Goal: Communication & Community: Share content

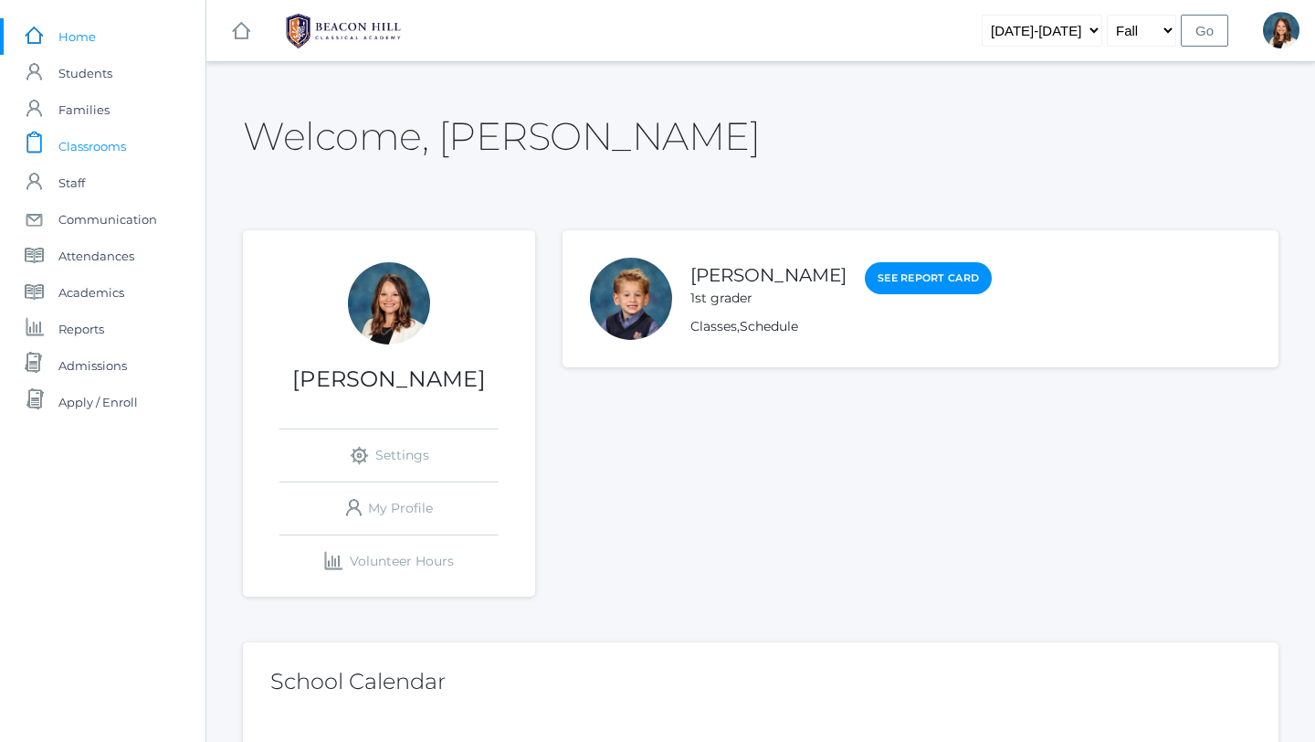
click at [122, 149] on span "Classrooms" at bounding box center [92, 146] width 68 height 37
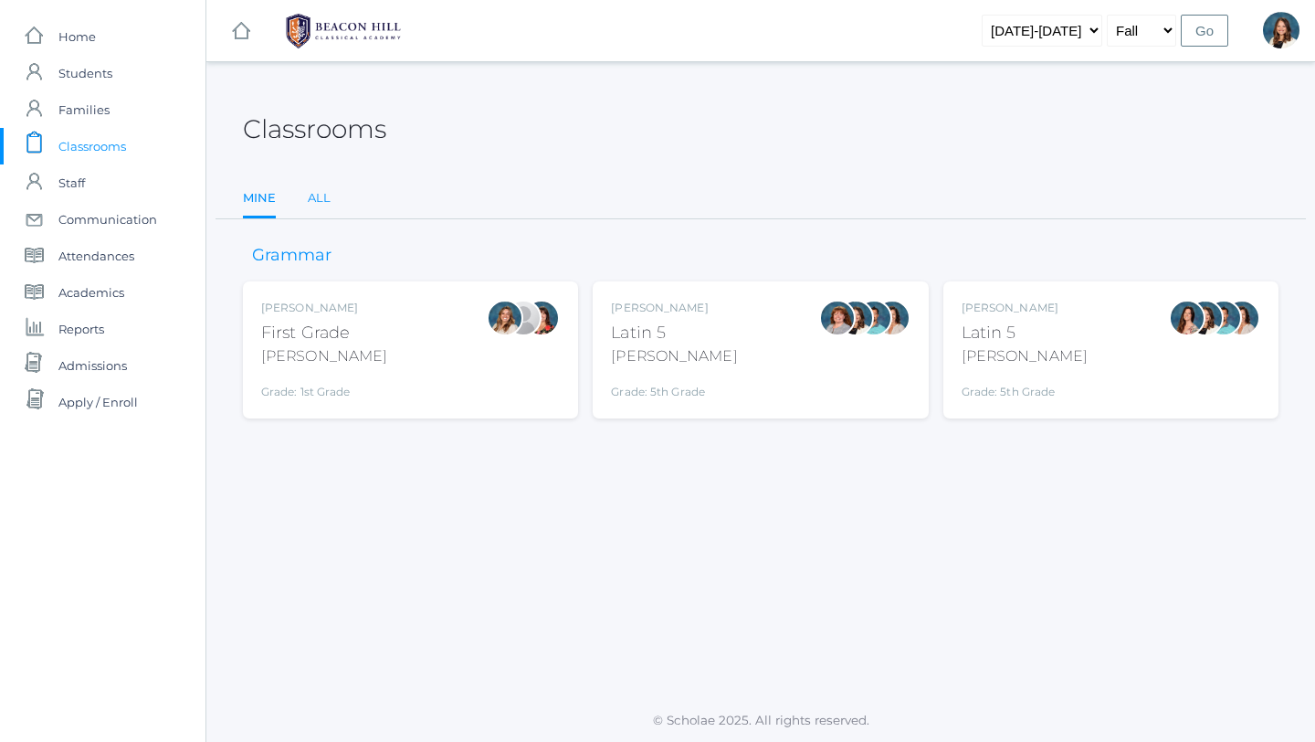
click at [316, 195] on link "All" at bounding box center [319, 198] width 23 height 37
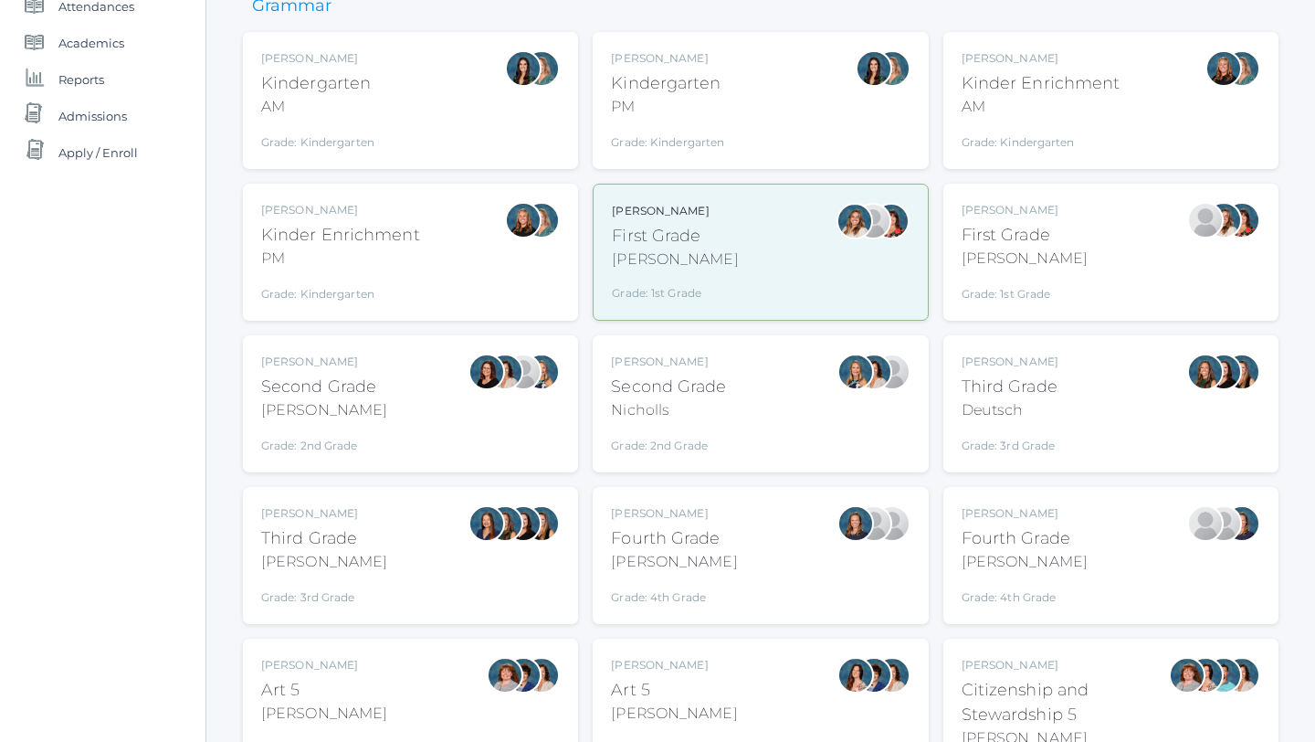
scroll to position [254, 0]
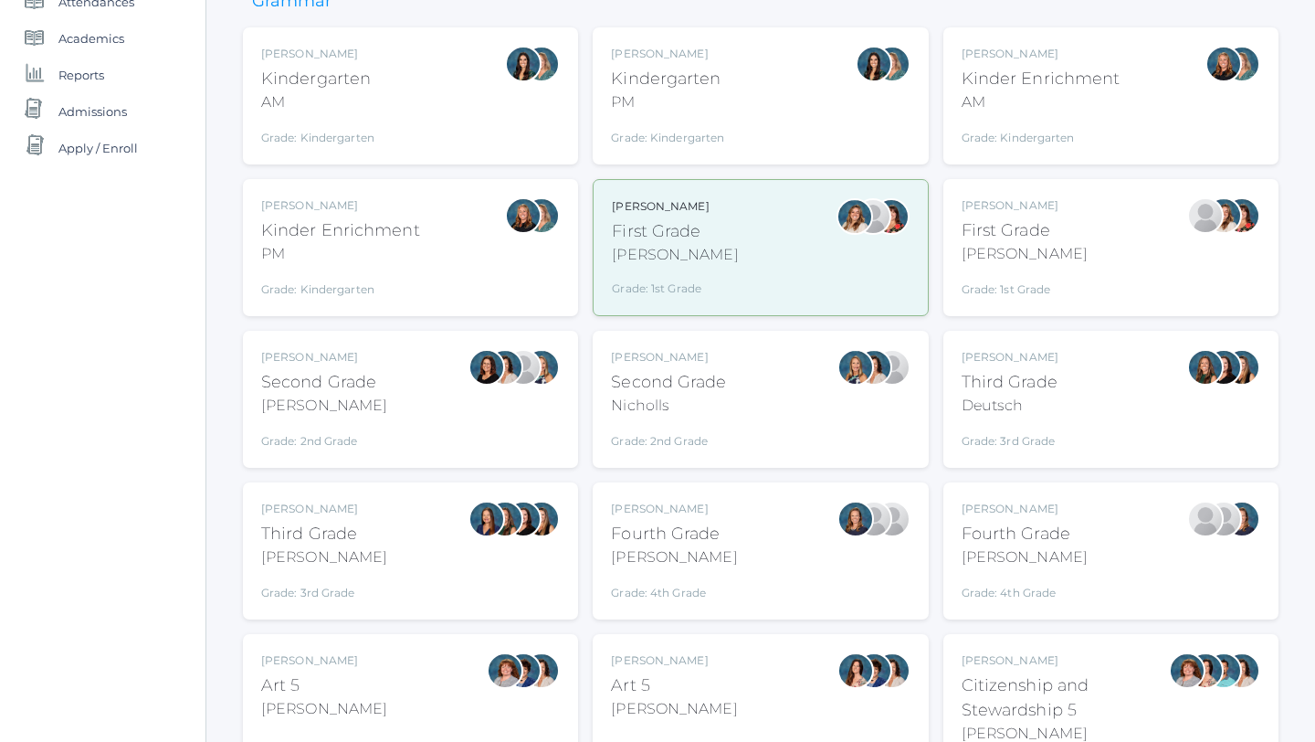
click at [1015, 522] on div "Fourth Grade" at bounding box center [1025, 534] width 126 height 25
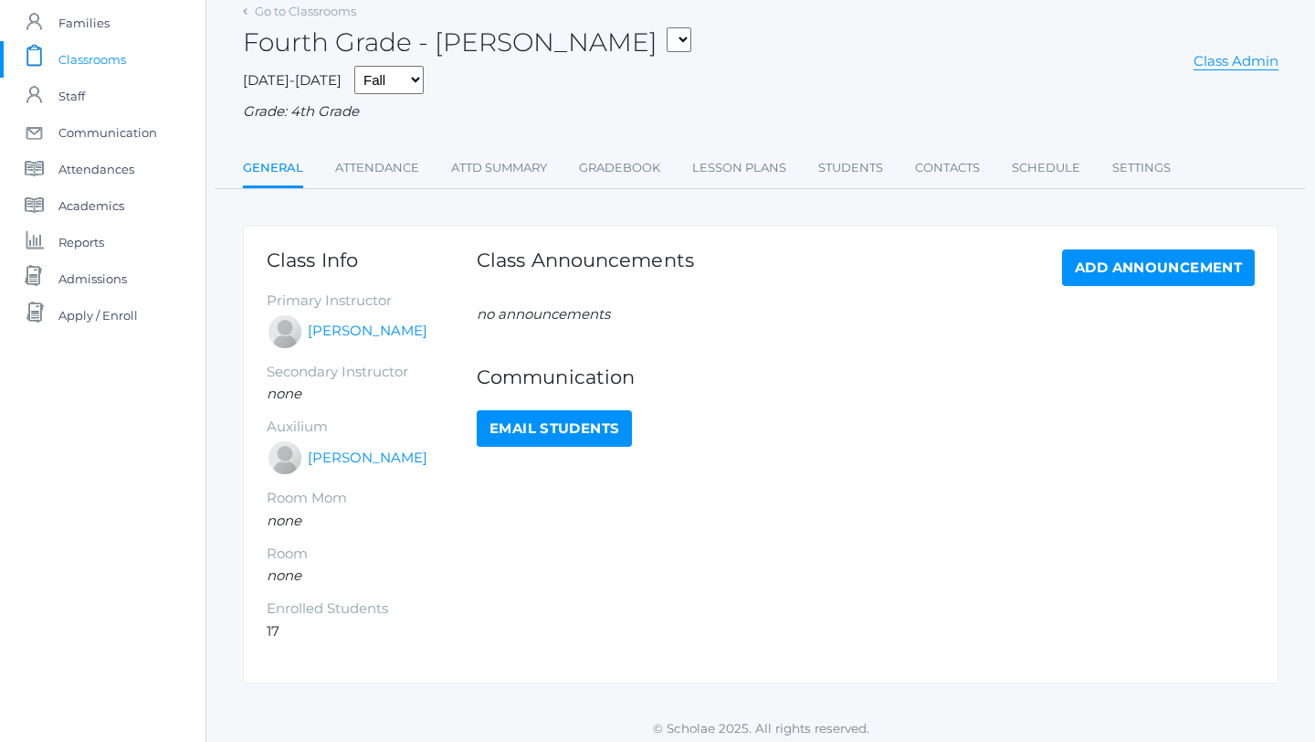
scroll to position [94, 0]
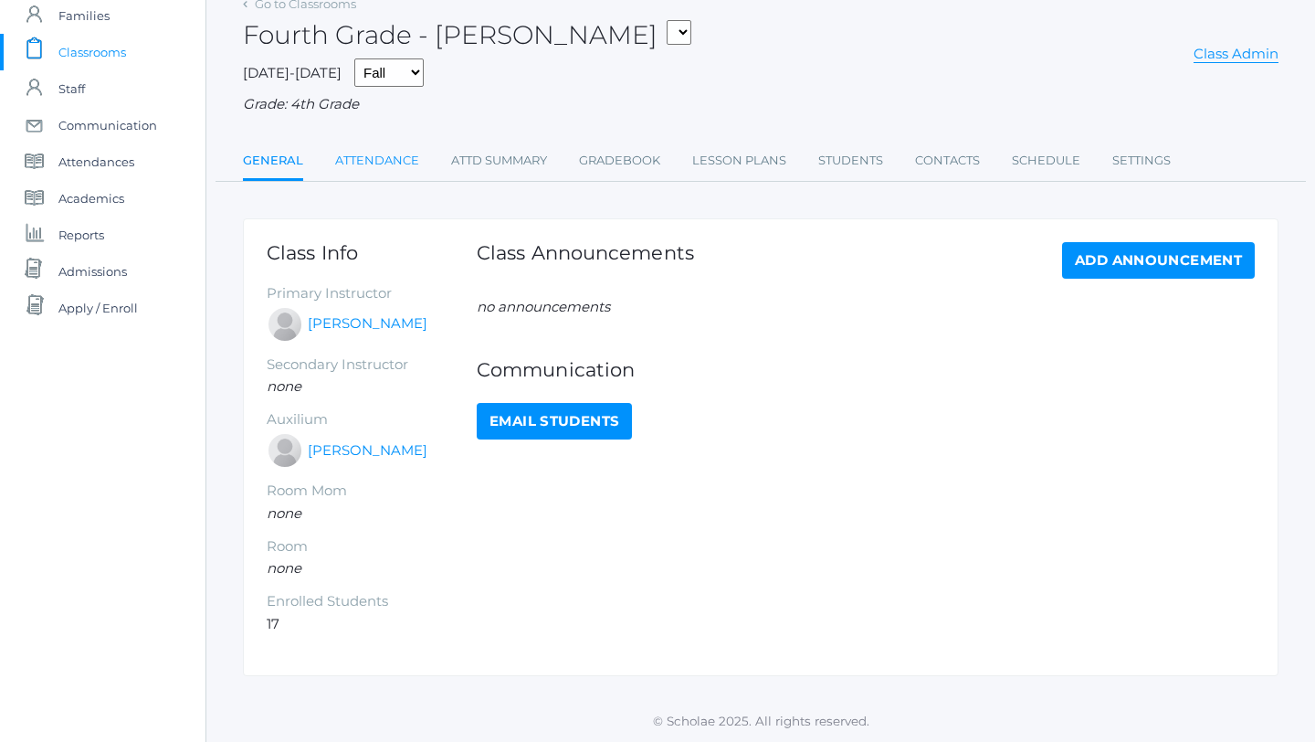
click at [386, 160] on link "Attendance" at bounding box center [377, 160] width 84 height 37
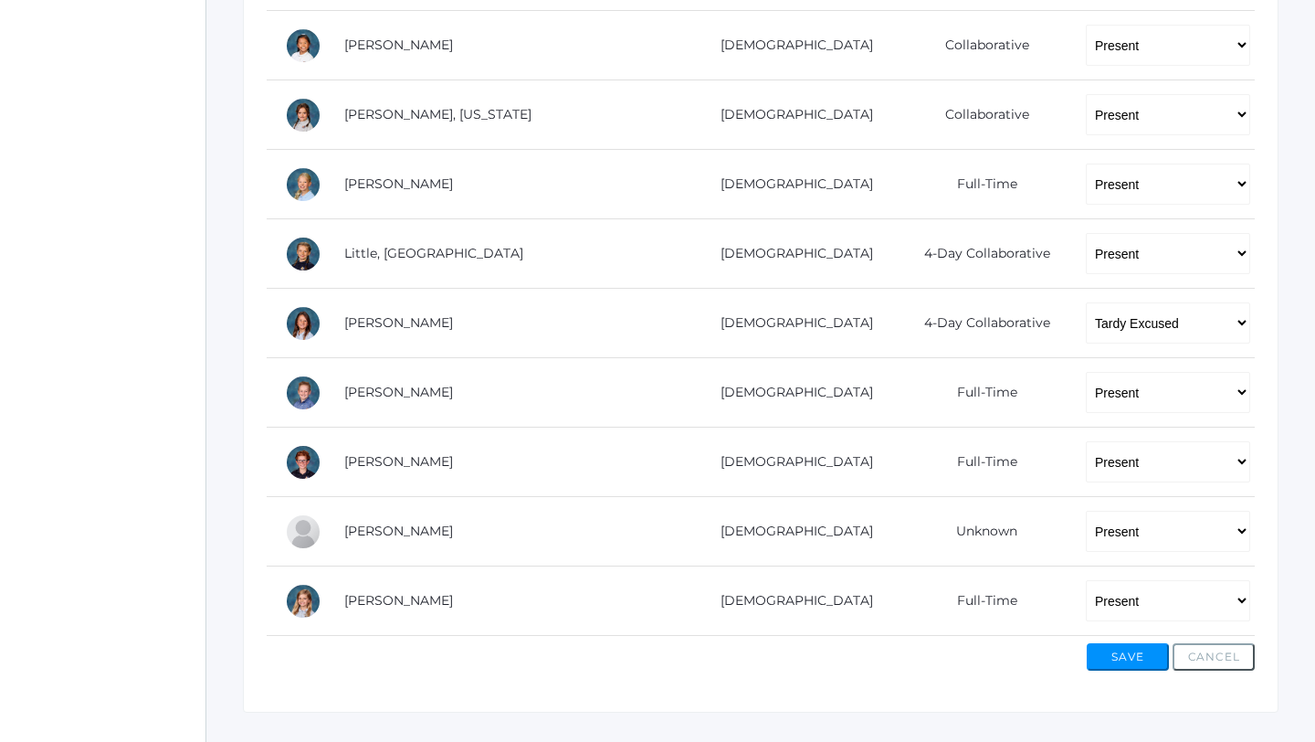
scroll to position [1037, 0]
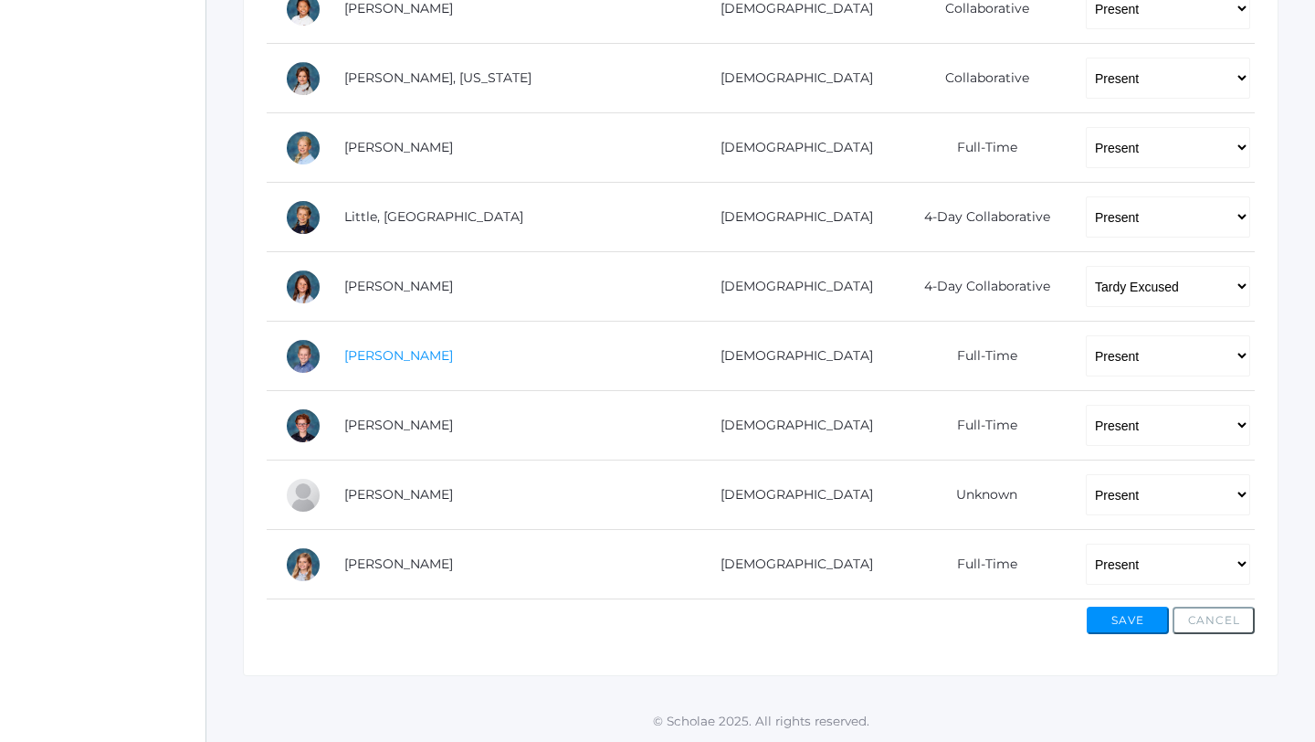
click at [418, 354] on link "[PERSON_NAME]" at bounding box center [398, 355] width 109 height 16
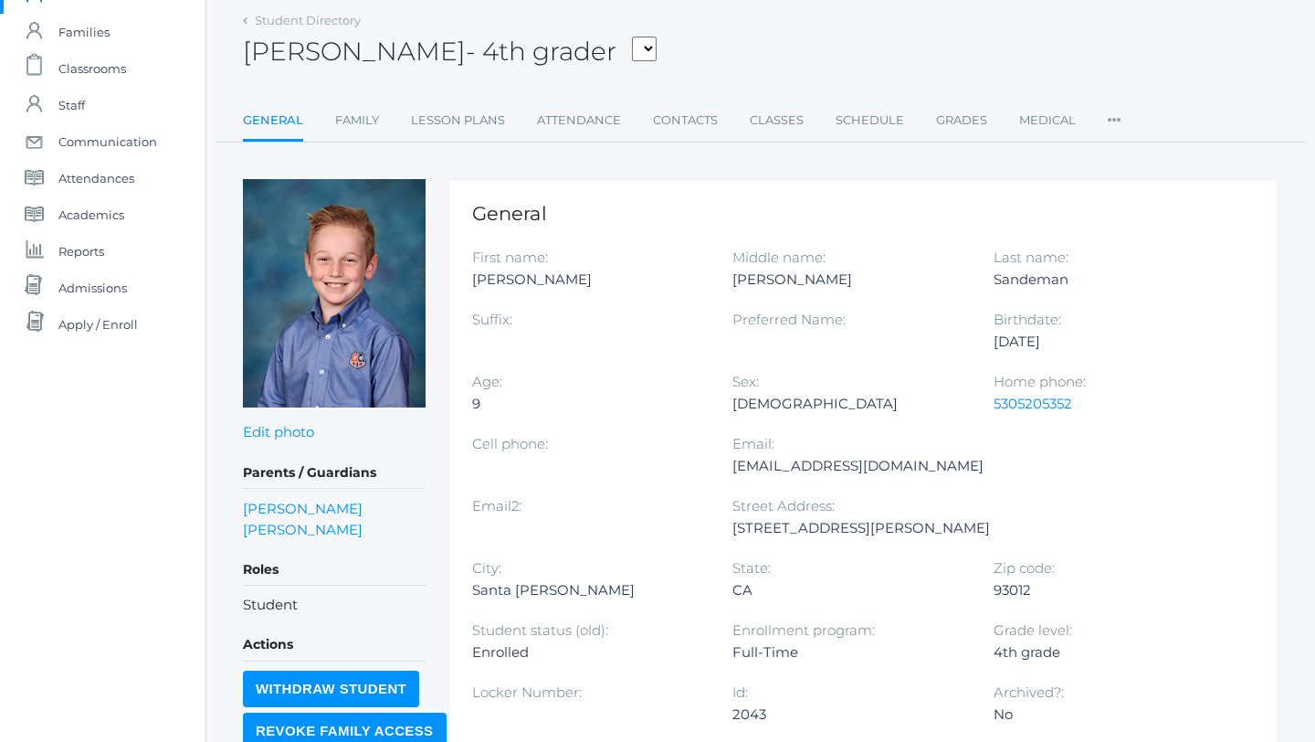
scroll to position [82, 0]
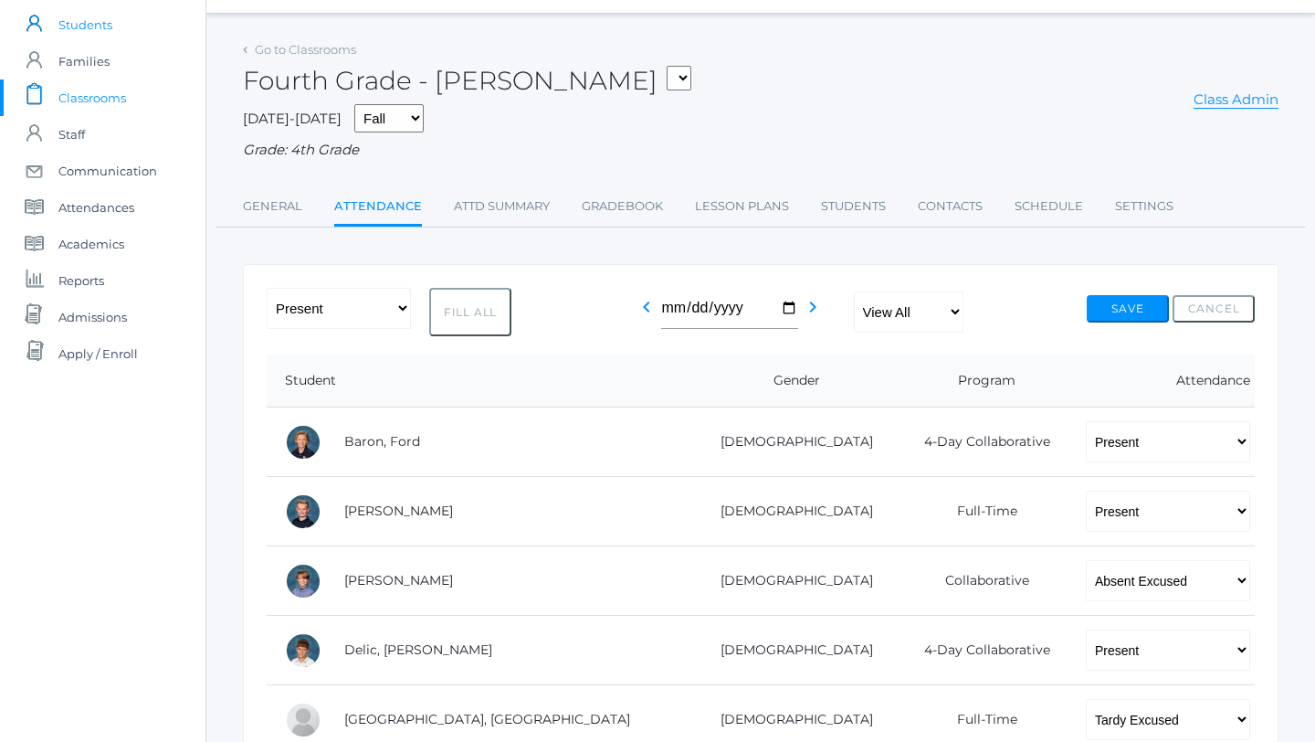
scroll to position [6, 0]
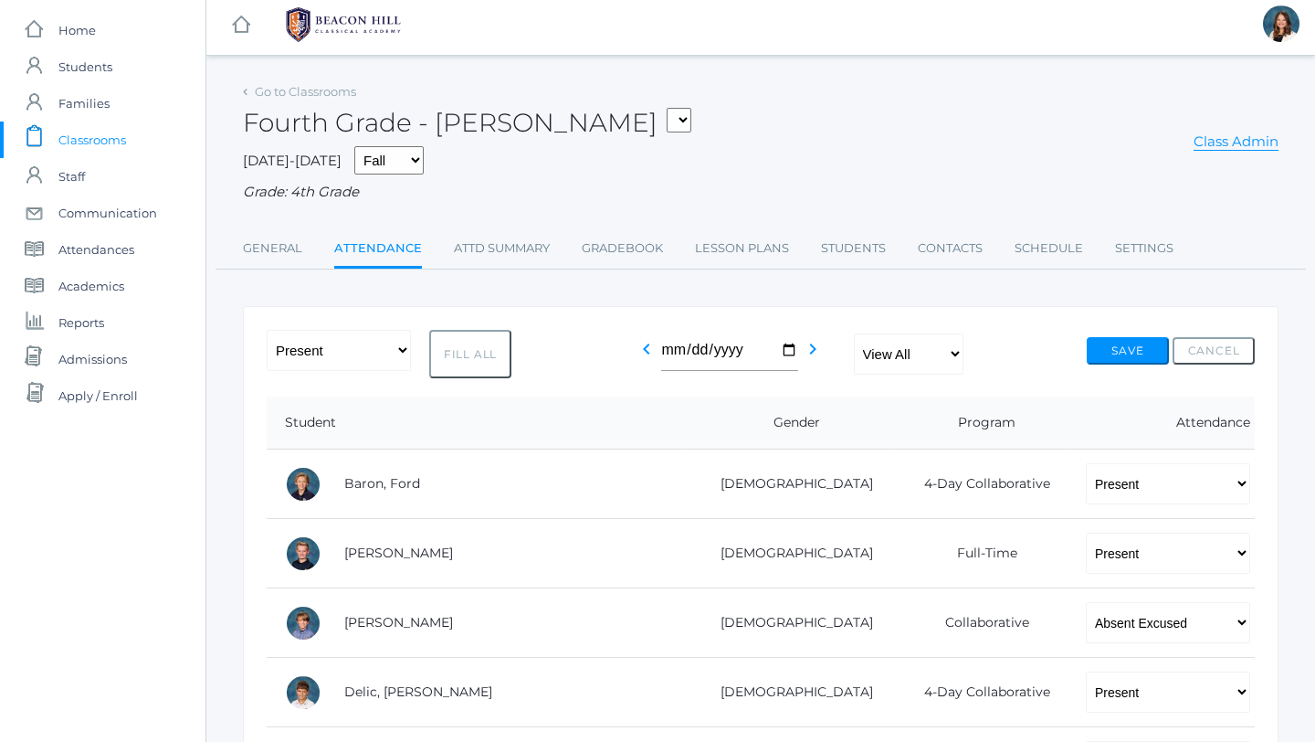
click at [245, 89] on icon at bounding box center [245, 92] width 5 height 7
click at [260, 90] on link "Go to Classrooms" at bounding box center [305, 91] width 101 height 15
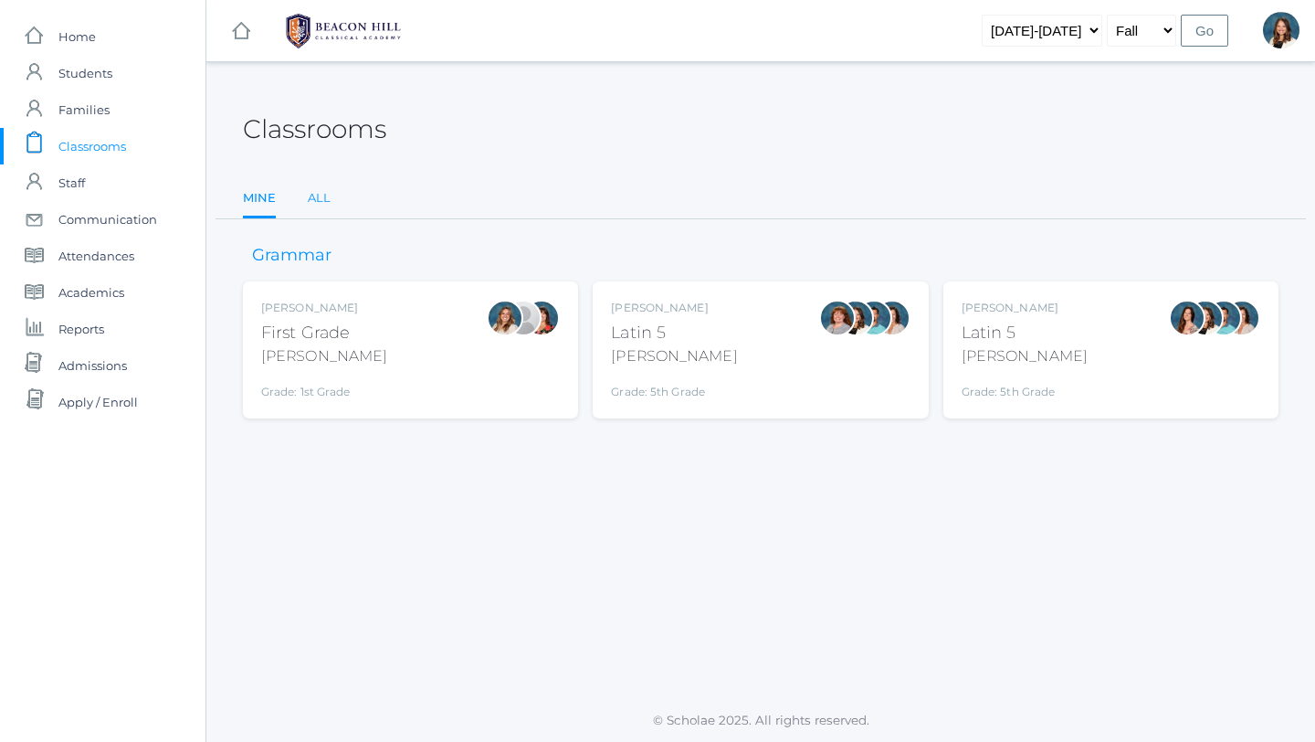
click at [321, 195] on link "All" at bounding box center [319, 198] width 23 height 37
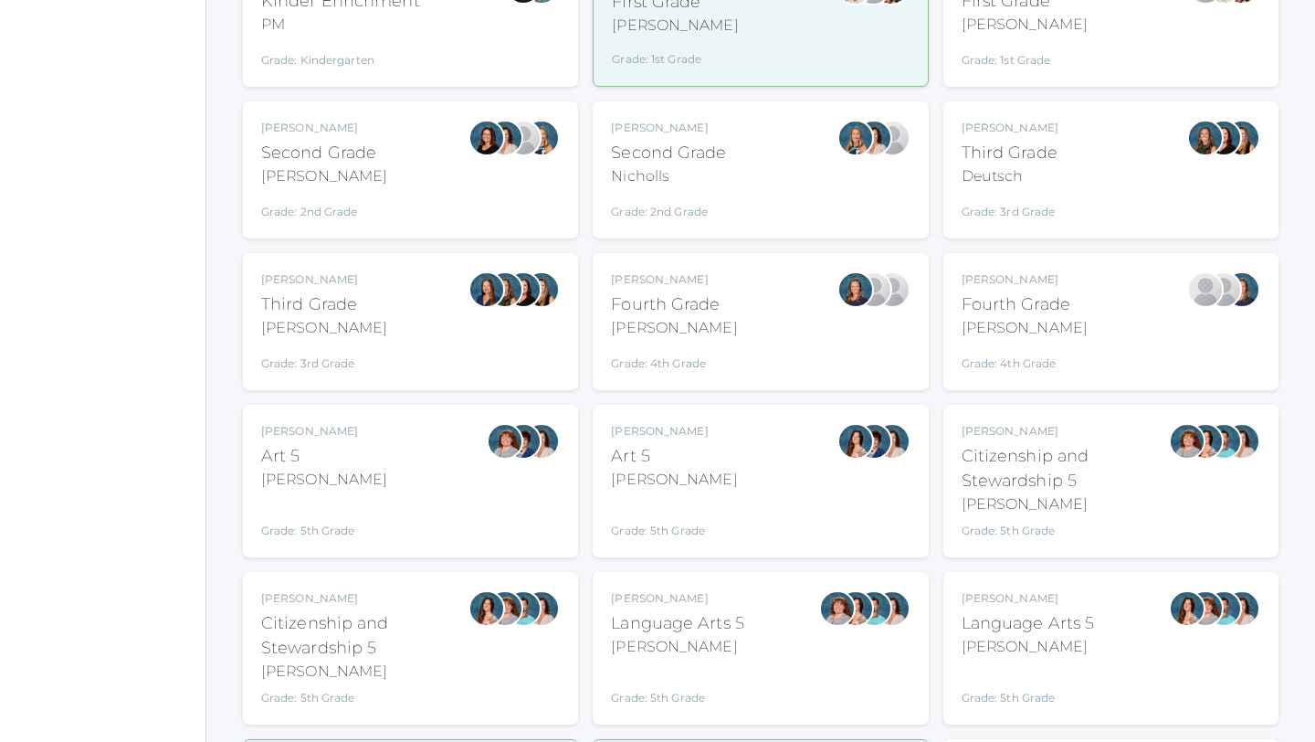
scroll to position [555, 0]
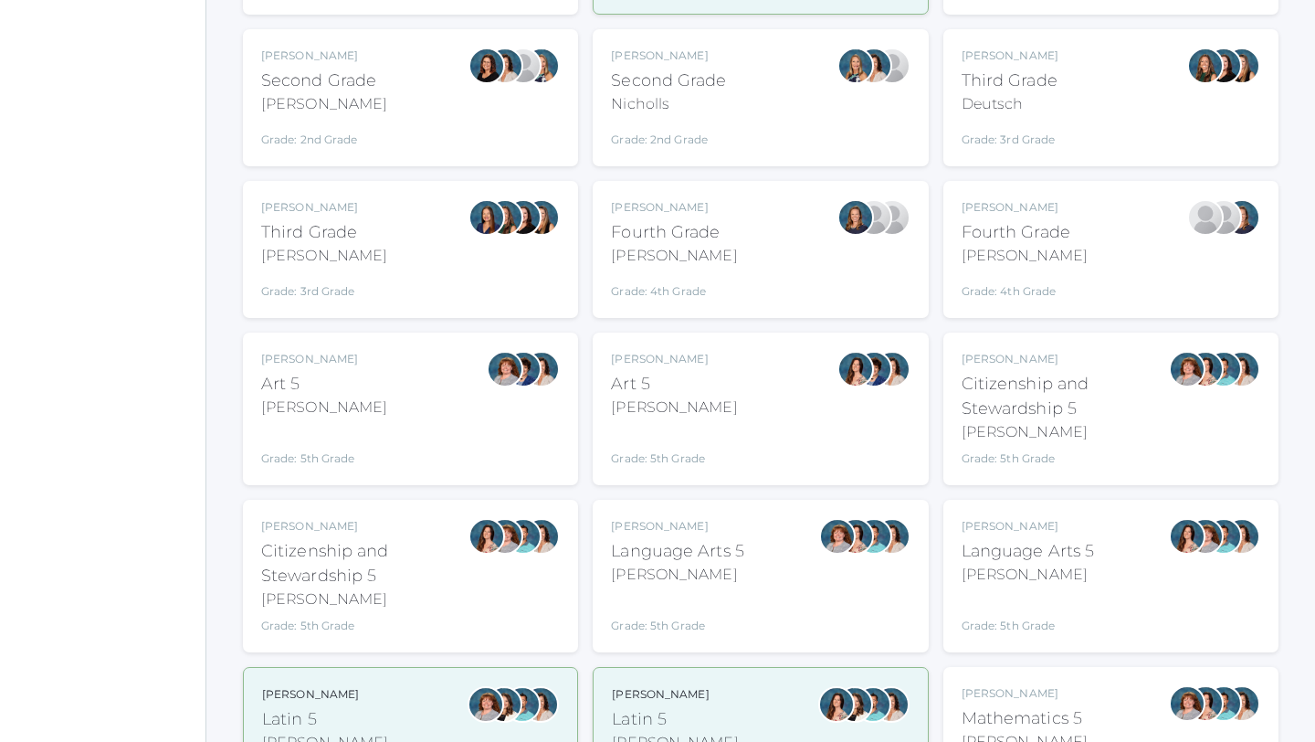
click at [995, 254] on div "Chaffin" at bounding box center [1025, 256] width 126 height 22
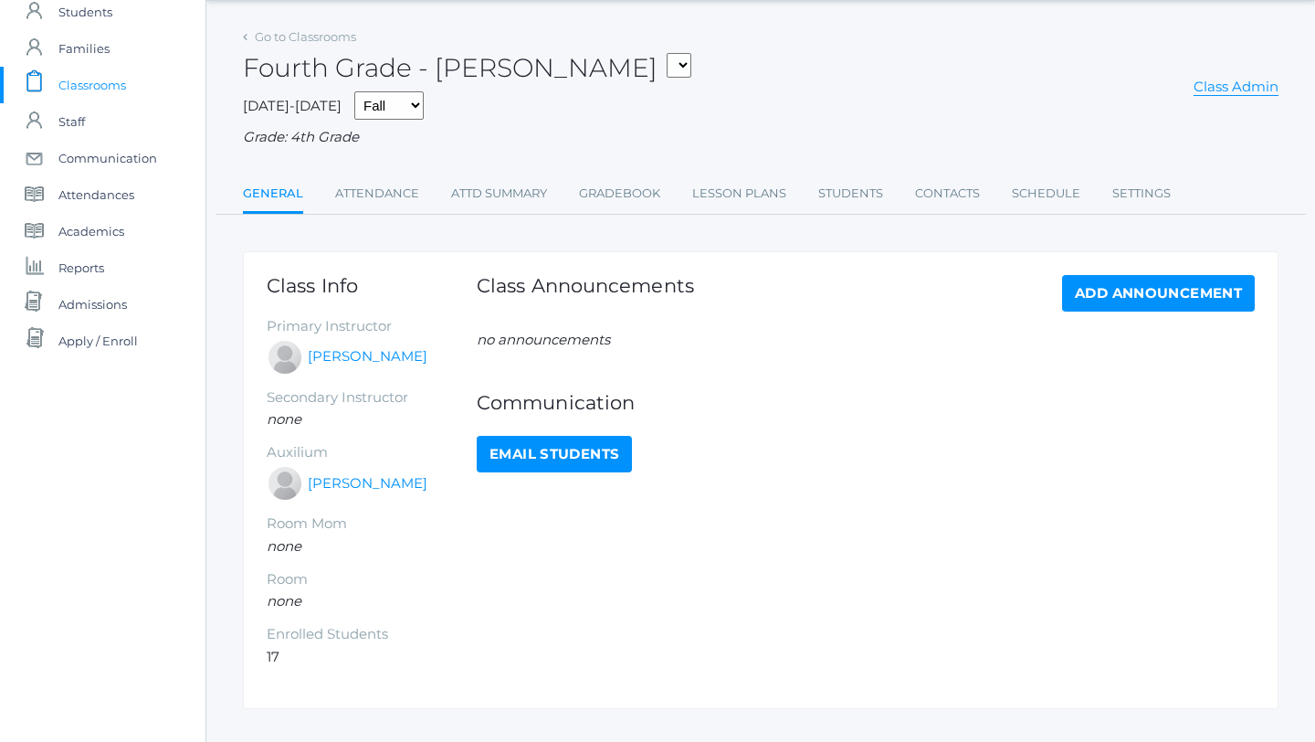
scroll to position [94, 0]
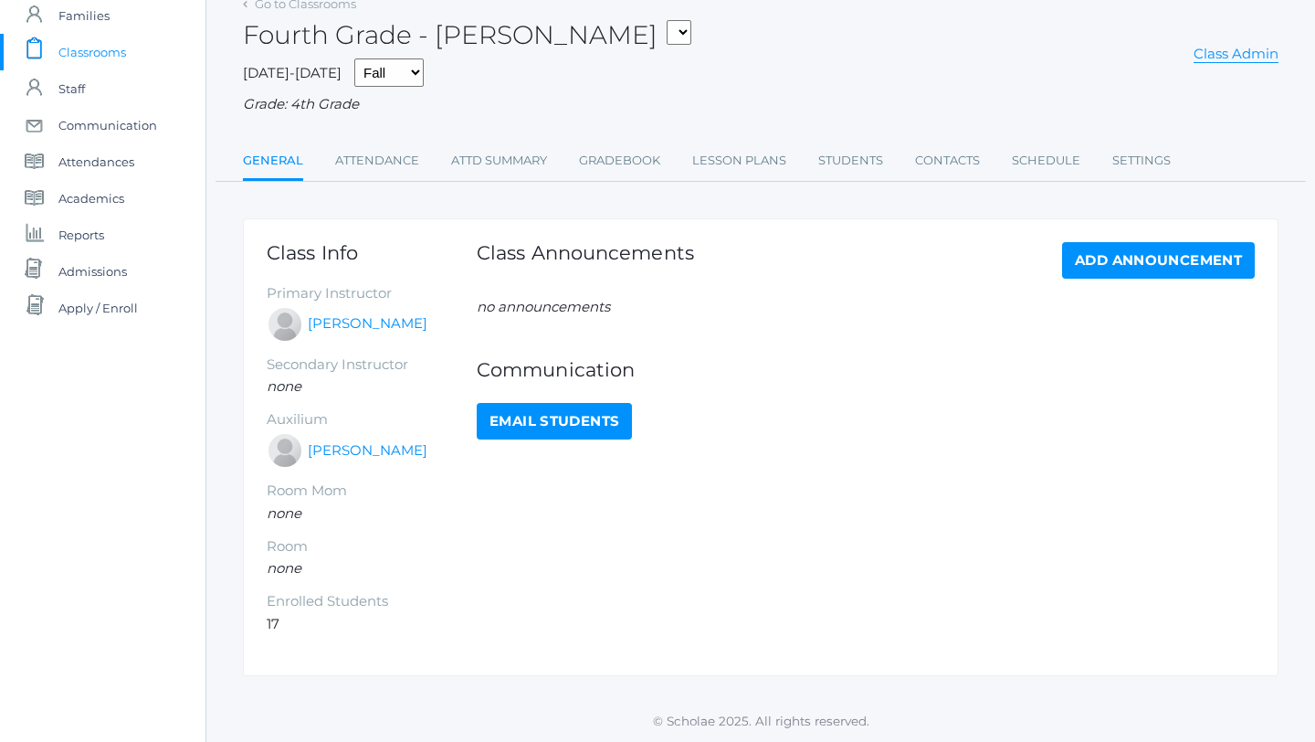
click at [585, 424] on link "Email Students" at bounding box center [554, 421] width 155 height 37
select select "1972"
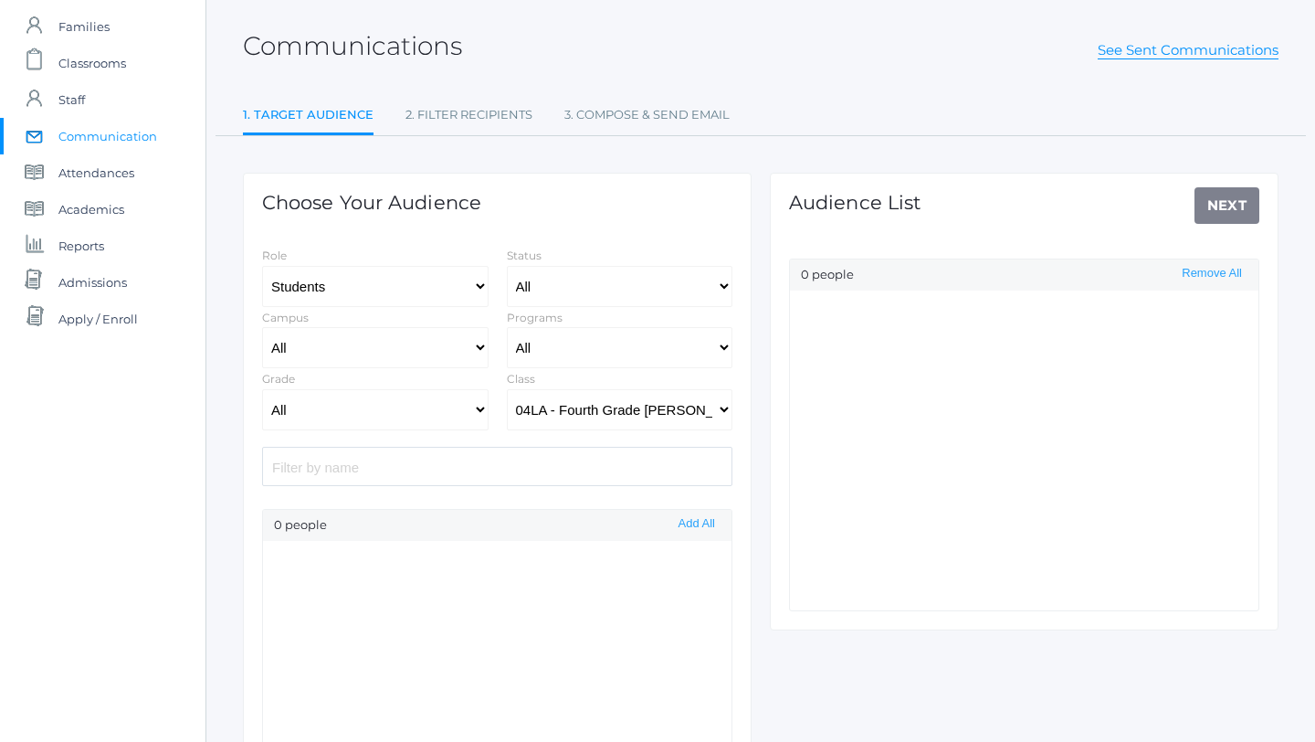
scroll to position [85, 0]
select select "Enrolled"
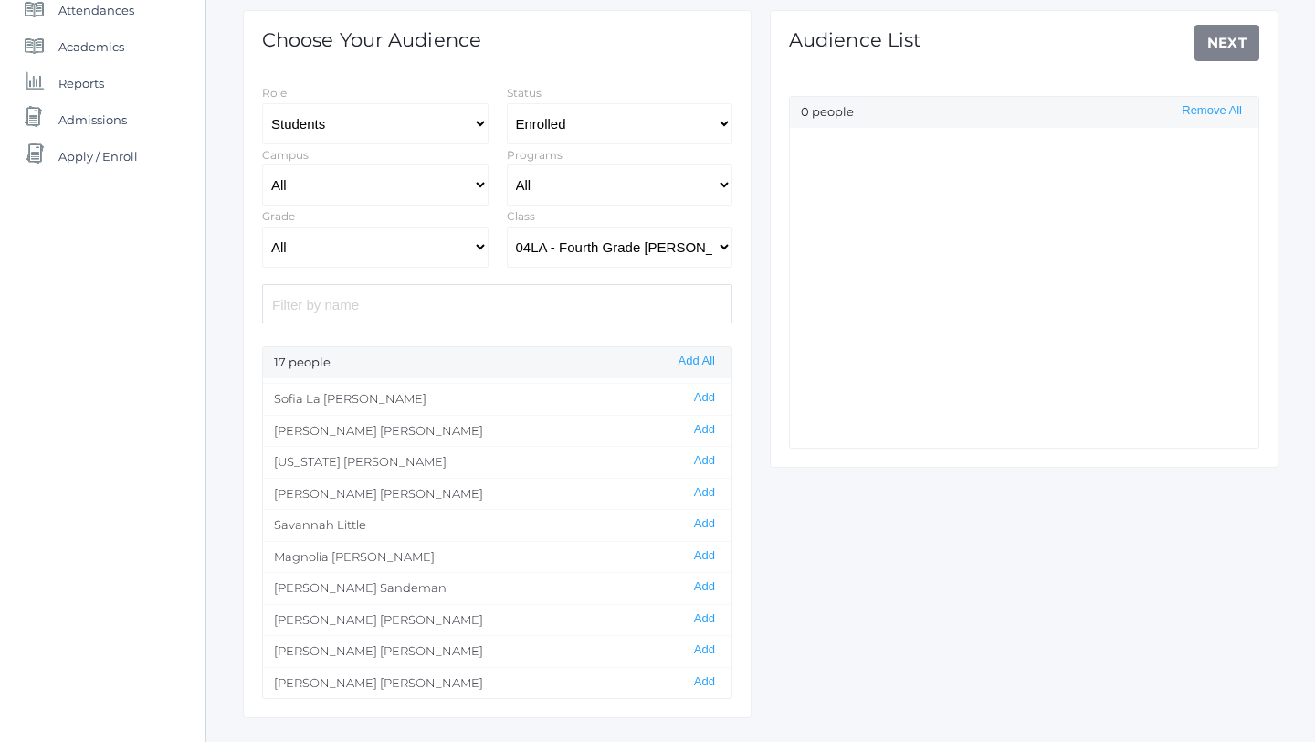
scroll to position [252, 0]
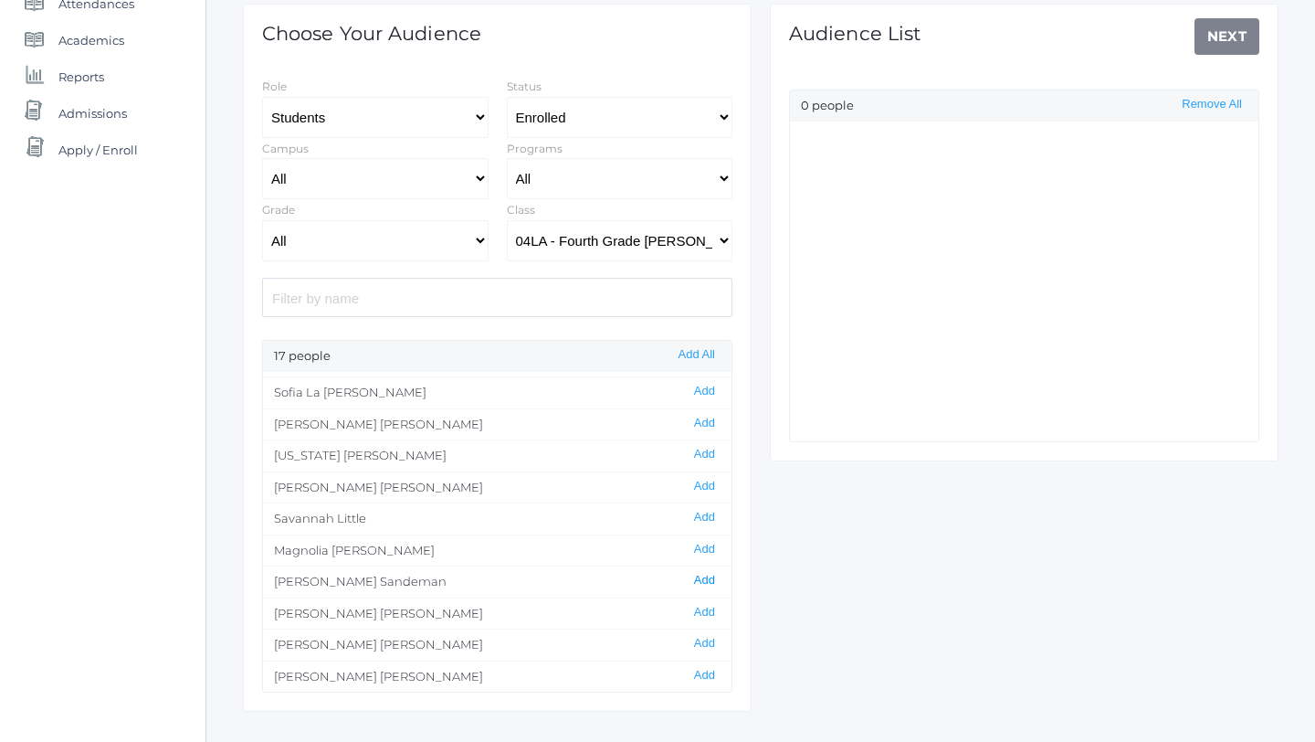
click at [702, 575] on button "Add" at bounding box center [705, 581] width 32 height 16
click at [1215, 44] on link "Next" at bounding box center [1228, 36] width 66 height 37
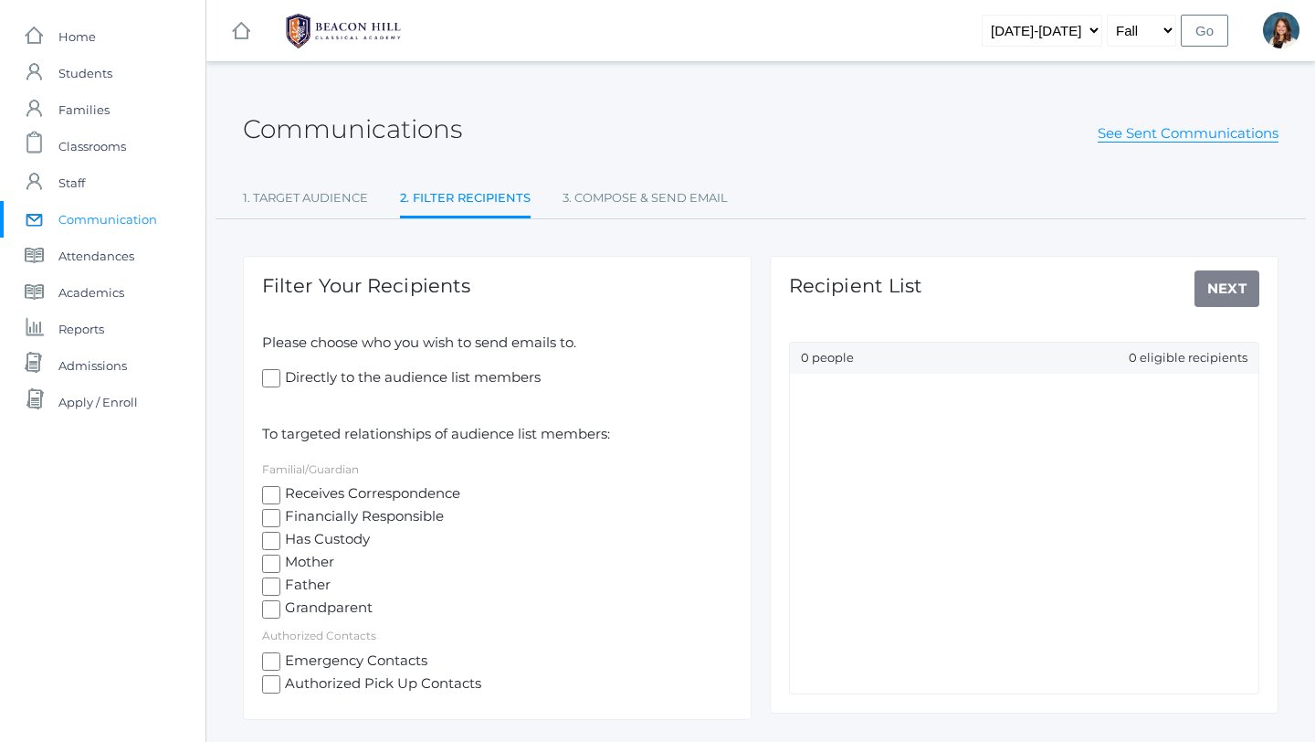
click at [273, 376] on input "Directly to the audience list members" at bounding box center [271, 378] width 18 height 18
checkbox input "true"
click at [1213, 288] on link "Next" at bounding box center [1228, 288] width 66 height 37
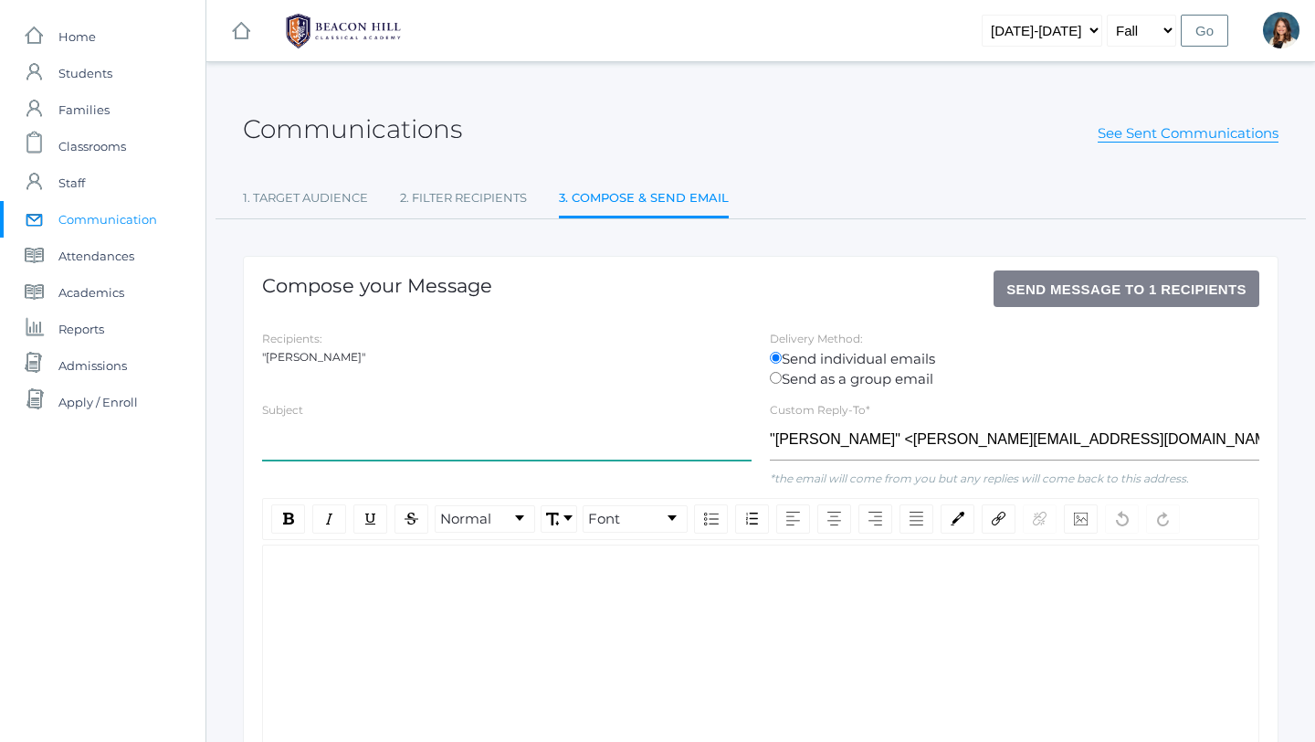
click at [343, 427] on input "text" at bounding box center [507, 439] width 490 height 41
type input "[PERSON_NAME] in Class [DATE]"
click at [294, 578] on div "rdw-editor" at bounding box center [761, 574] width 967 height 21
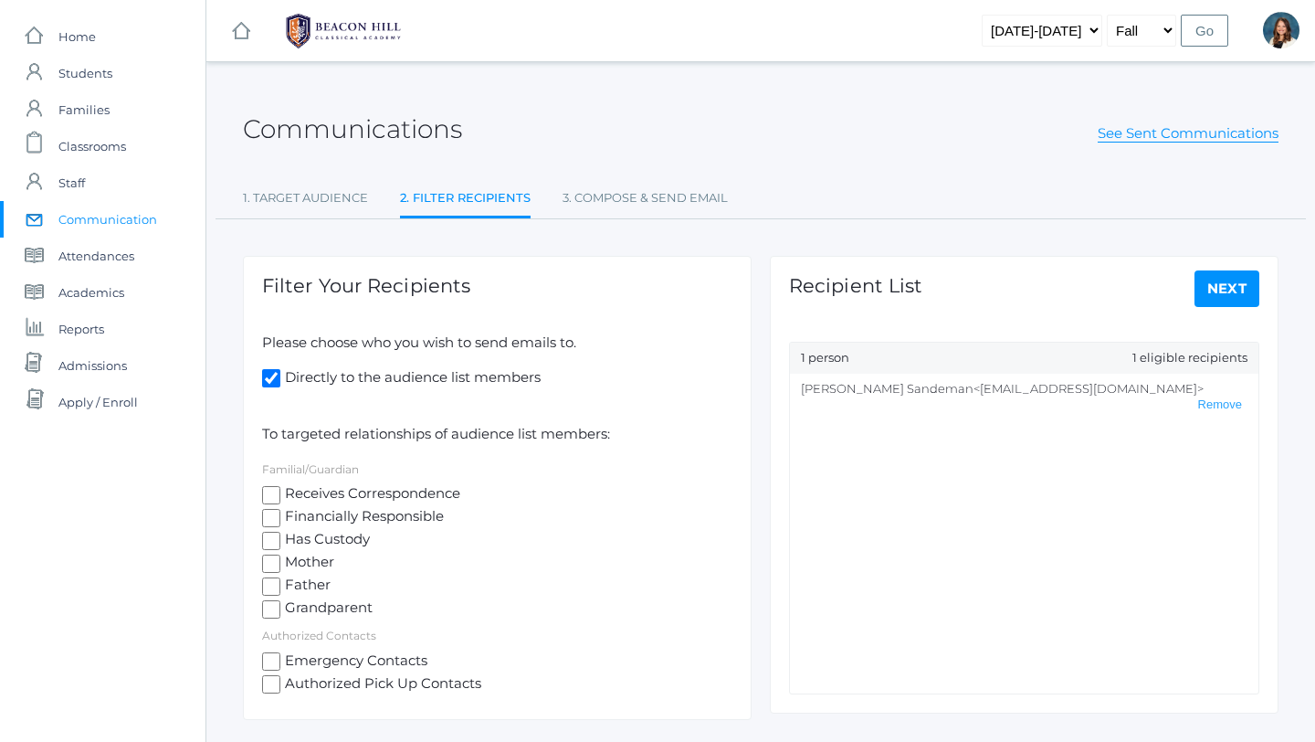
click at [270, 378] on input "Directly to the audience list members" at bounding box center [271, 378] width 18 height 18
checkbox input "false"
click at [269, 493] on input "Receives Correspondence" at bounding box center [271, 495] width 18 height 18
checkbox input "true"
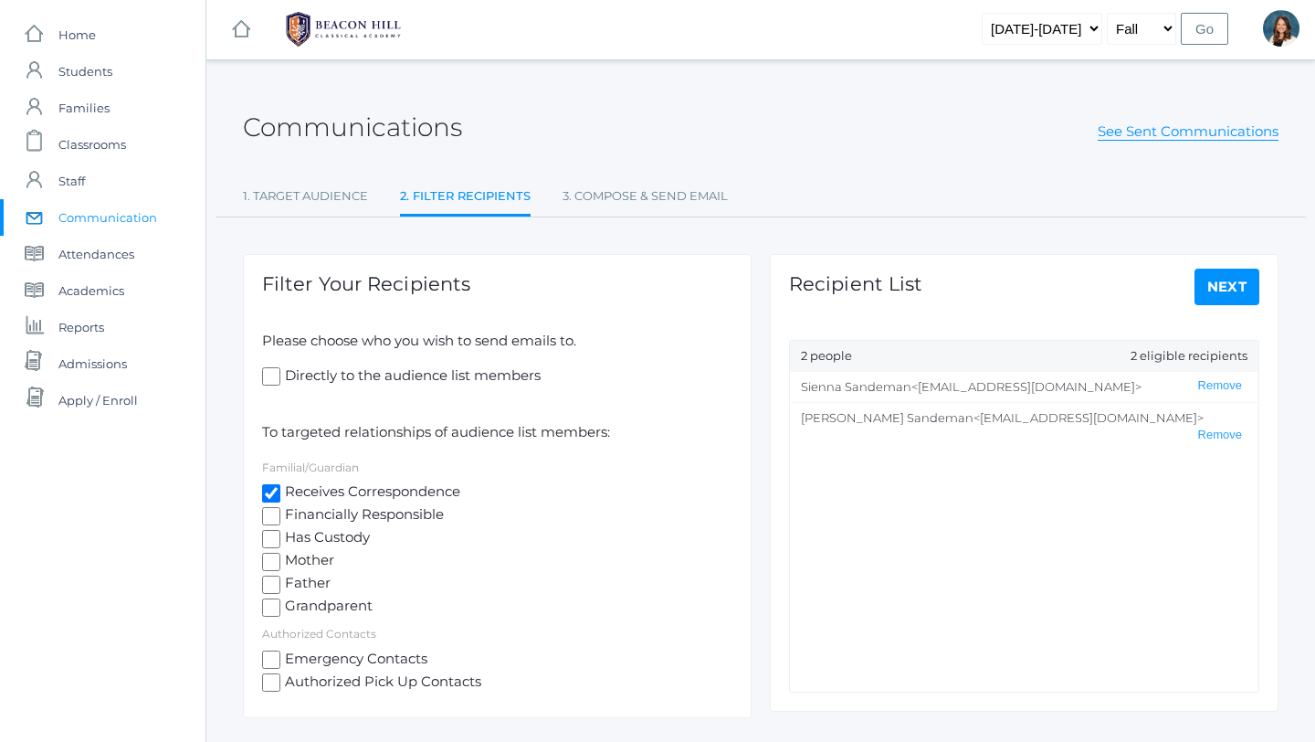
click at [1227, 284] on link "Next" at bounding box center [1228, 287] width 66 height 37
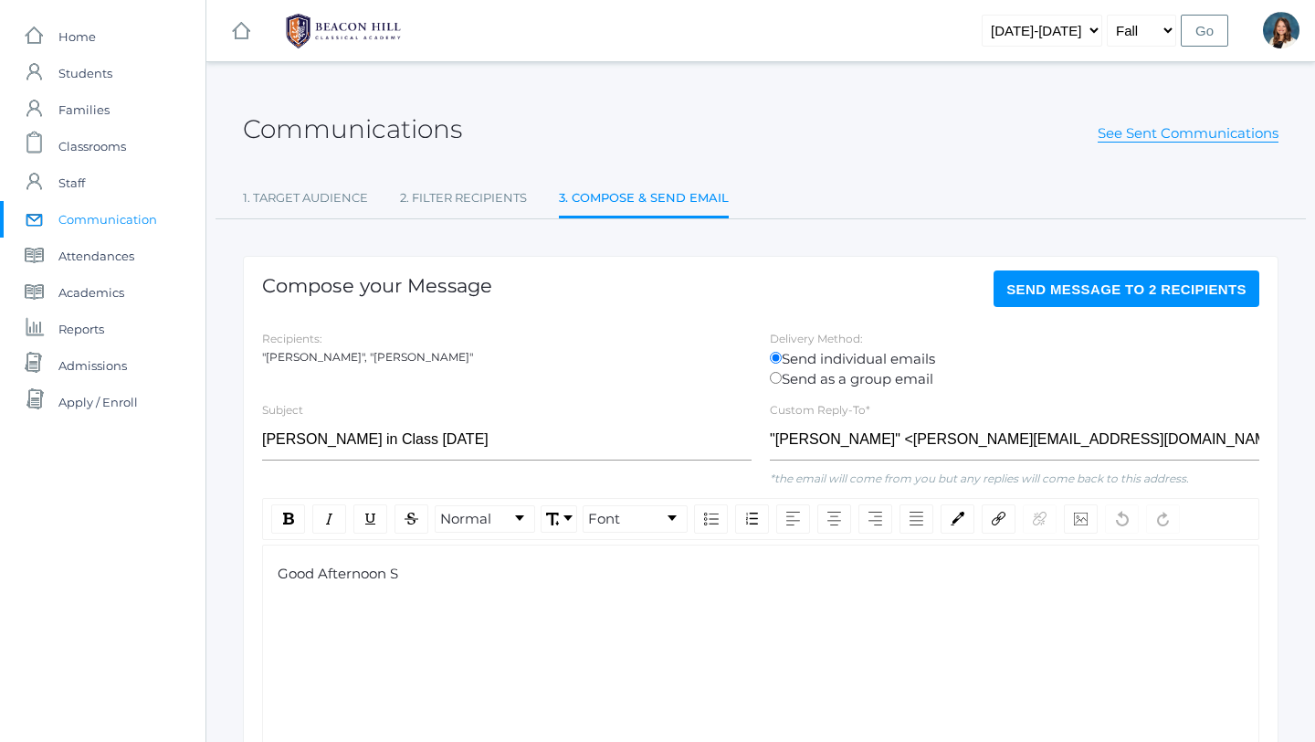
click at [407, 572] on div "Good Afternoon S" at bounding box center [761, 574] width 967 height 21
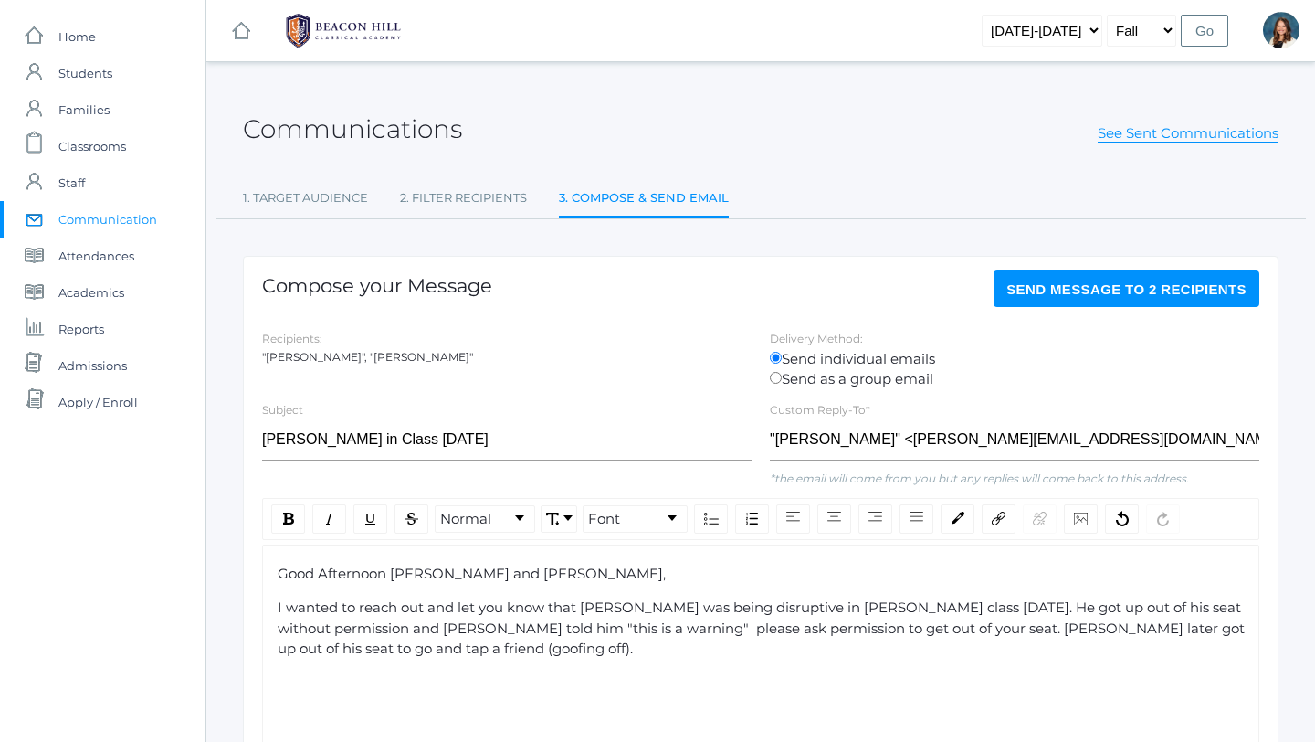
click at [662, 628] on span "I wanted to reach out and let you know that [PERSON_NAME] was being disruptive …" at bounding box center [763, 627] width 971 height 58
click at [984, 634] on span "I wanted to reach out and let you know that [PERSON_NAME] was being disruptive …" at bounding box center [761, 627] width 967 height 58
click at [980, 630] on span "I wanted to reach out and let you know that [PERSON_NAME] was being disruptive …" at bounding box center [763, 627] width 971 height 58
click at [822, 648] on div "I wanted to reach out and let you know that [PERSON_NAME] was being disruptive …" at bounding box center [761, 628] width 967 height 62
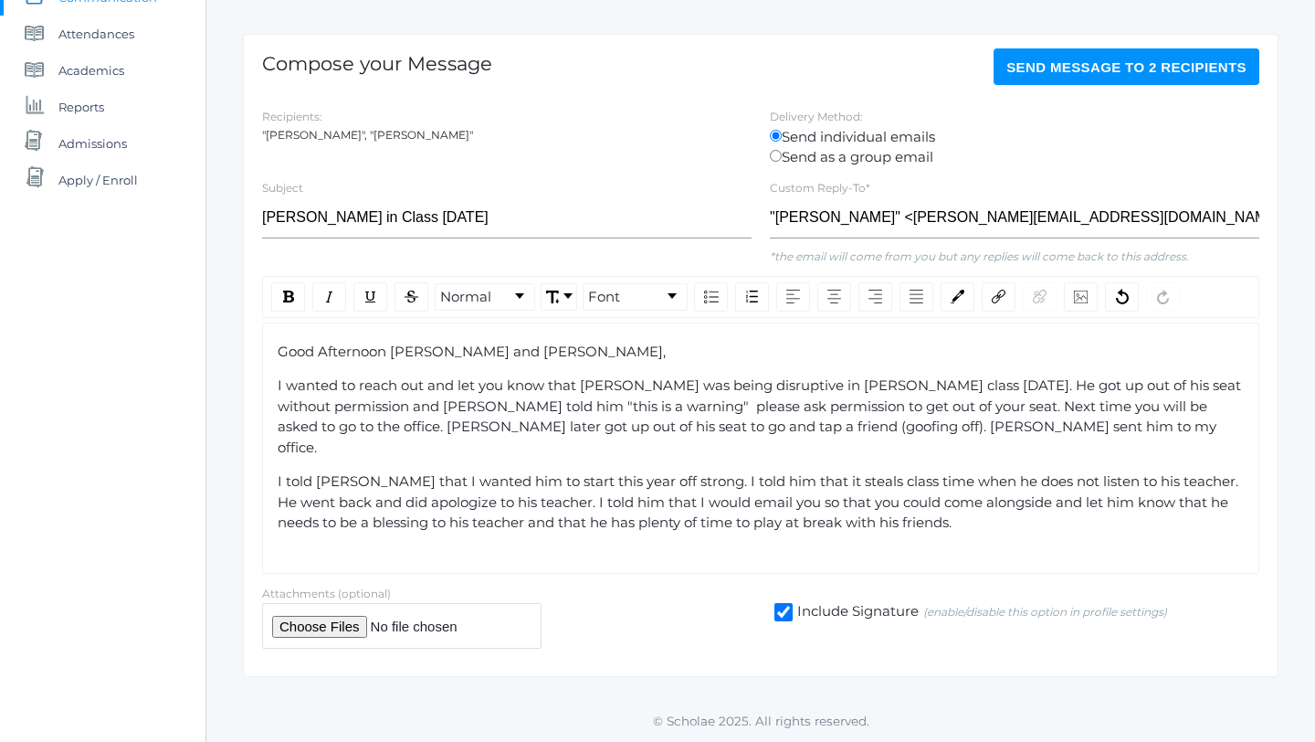
scroll to position [223, 0]
click at [1229, 471] on span "I told [PERSON_NAME] that I wanted him to start this year off strong. I told hi…" at bounding box center [762, 500] width 968 height 58
click at [311, 484] on span "I told [PERSON_NAME] that I wanted him to start this year off strong. I told hi…" at bounding box center [762, 500] width 969 height 58
click at [424, 482] on span "I told [PERSON_NAME] that I wanted him to start this year off strong. I told hi…" at bounding box center [762, 500] width 968 height 58
click at [923, 506] on div "I told [PERSON_NAME] that I wanted him to start this year off strong. I told hi…" at bounding box center [761, 501] width 967 height 62
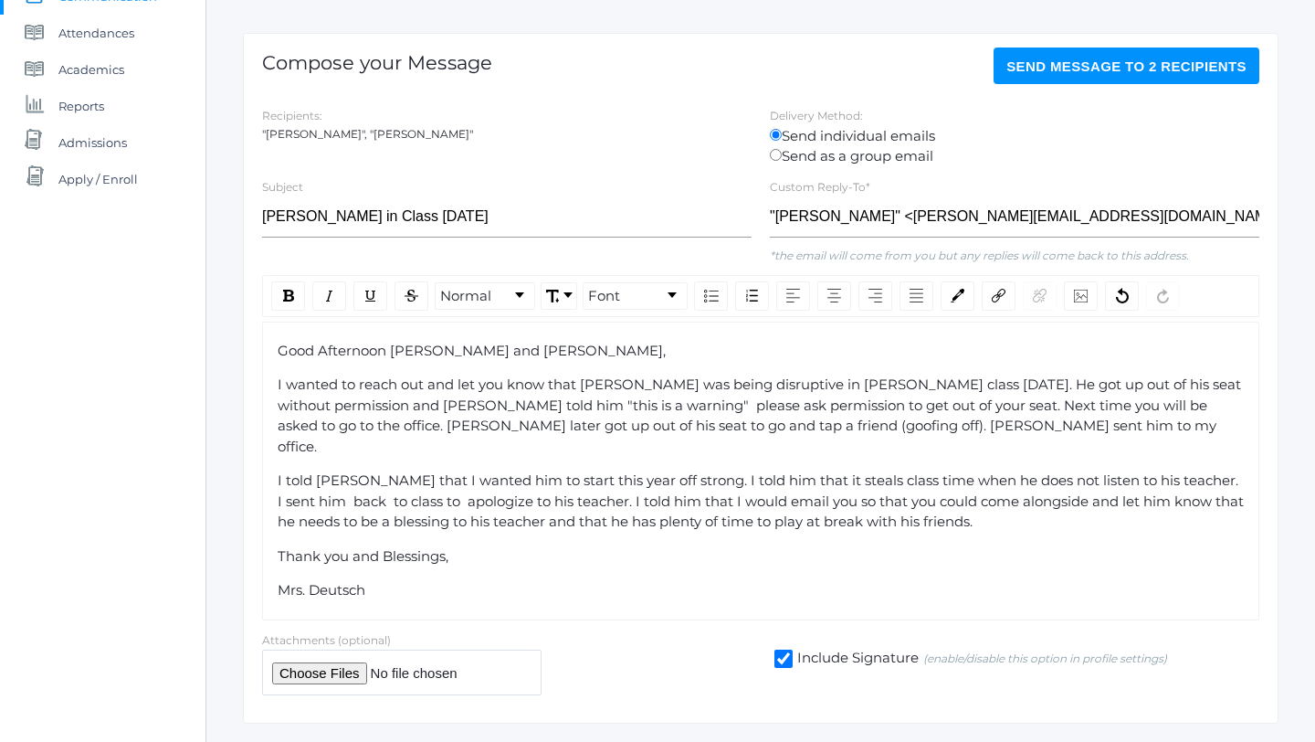
click at [1172, 67] on span "Send Message to 2 recipients" at bounding box center [1127, 66] width 240 height 16
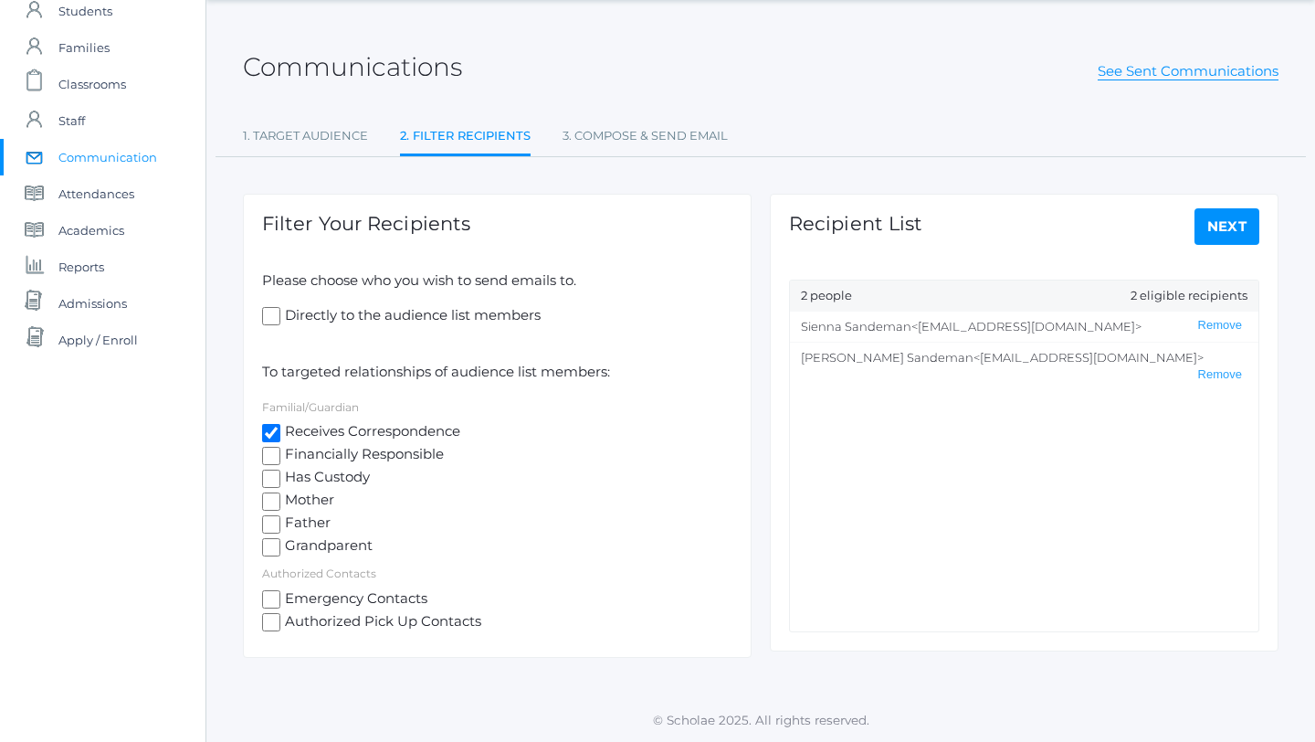
scroll to position [2, 0]
